Goal: Task Accomplishment & Management: Complete application form

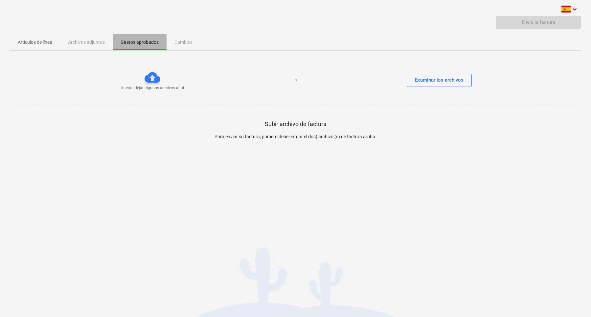
click at [140, 41] on p "Gastos aprobados" at bounding box center [140, 42] width 38 height 7
click at [193, 43] on div "Artículos de línea Archivos adjuntos Gastos aprobados Cambios" at bounding box center [296, 42] width 572 height 16
drag, startPoint x: 90, startPoint y: 41, endPoint x: 30, endPoint y: 48, distance: 61.2
click at [89, 42] on div "Artículos de línea Archivos adjuntos Gastos aprobados Cambios" at bounding box center [296, 42] width 572 height 16
click at [33, 41] on p "Artículos de línea" at bounding box center [35, 42] width 35 height 7
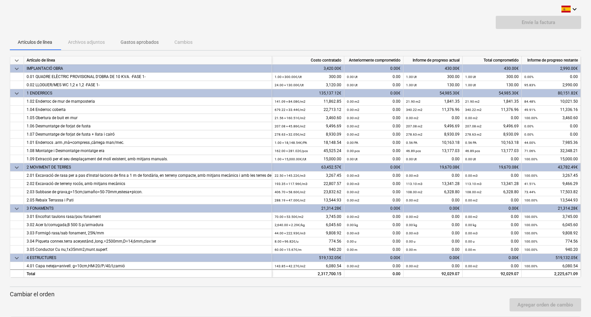
click at [195, 20] on div "Envíe la factura" at bounding box center [296, 25] width 572 height 18
click at [575, 8] on icon "keyboard_arrow_down" at bounding box center [575, 9] width 8 height 8
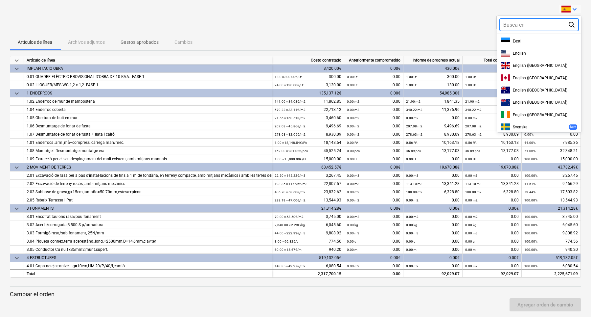
scroll to position [103, 0]
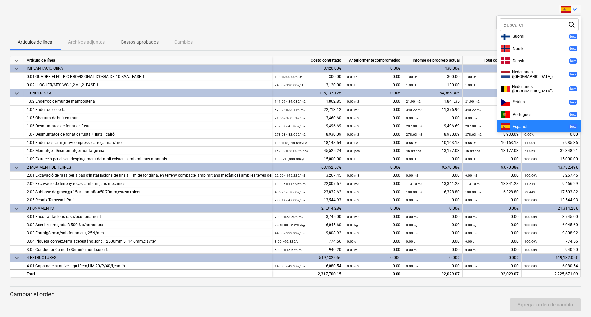
click at [575, 8] on div at bounding box center [295, 158] width 591 height 317
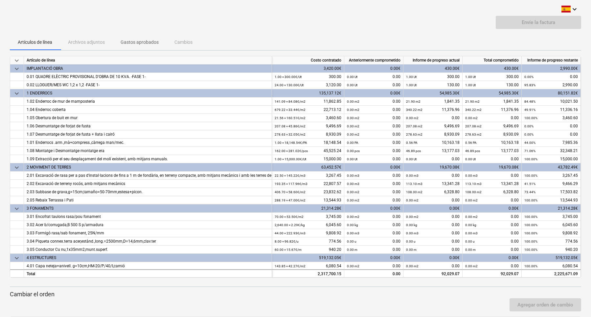
click at [383, 41] on div "Artículos de línea Archivos adjuntos Gastos aprobados Cambios" at bounding box center [296, 42] width 572 height 16
click at [42, 298] on div "Agregar orden de cambio" at bounding box center [295, 304] width 577 height 18
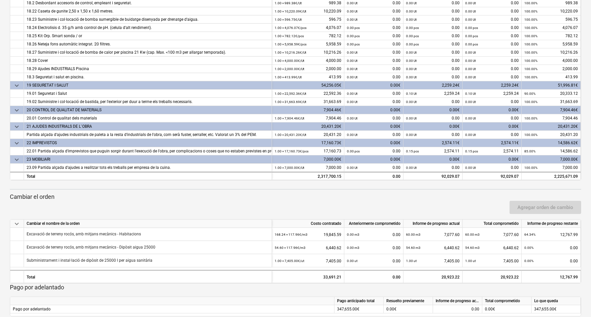
scroll to position [107, 0]
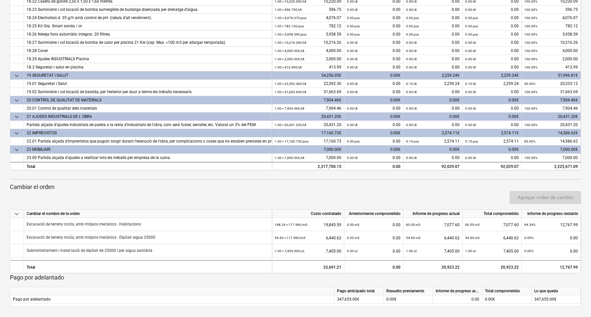
click at [482, 196] on div "Agregar orden de cambio" at bounding box center [295, 197] width 577 height 18
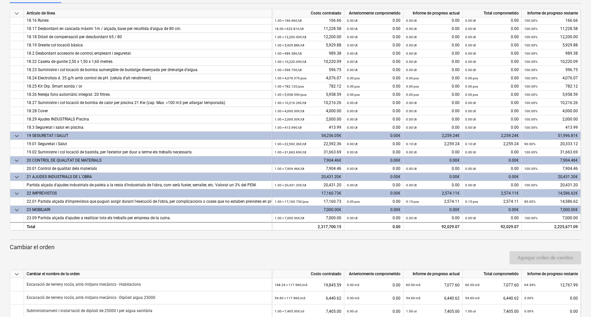
scroll to position [0, 0]
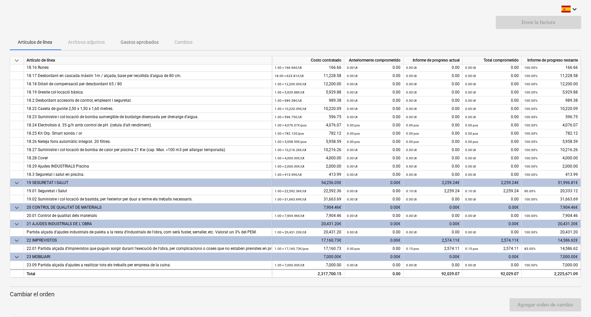
click at [223, 35] on div "Artículos de línea Archivos adjuntos Gastos aprobados Cambios" at bounding box center [296, 42] width 572 height 16
click at [187, 41] on div "Artículos de línea Archivos adjuntos Gastos aprobados Cambios" at bounding box center [296, 42] width 572 height 16
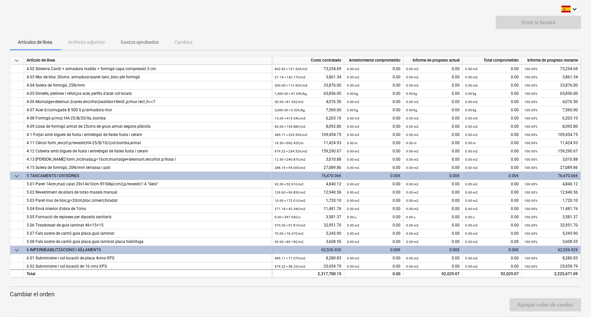
scroll to position [175, 0]
